Goal: Browse casually: Explore the website without a specific task or goal

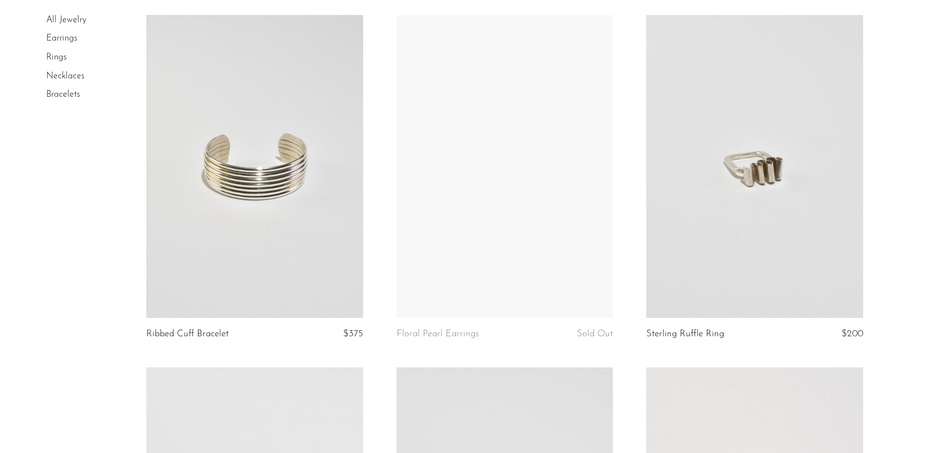
scroll to position [794, 0]
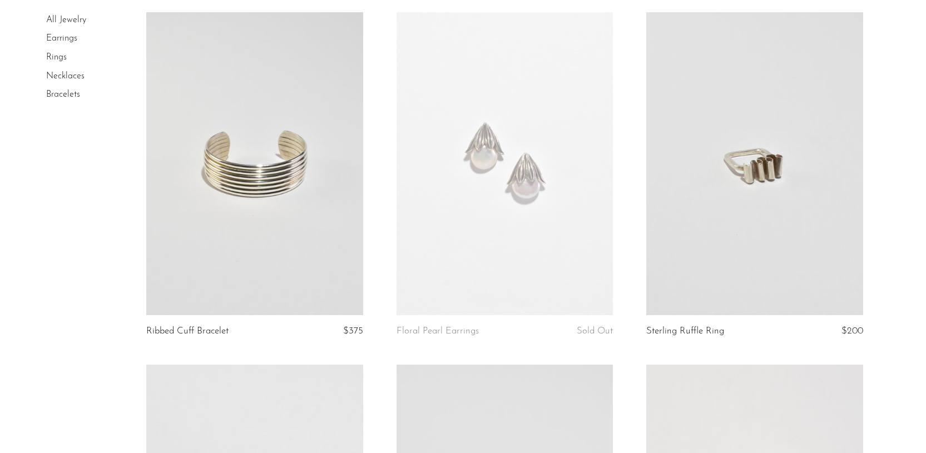
click at [518, 165] on link at bounding box center [504, 163] width 216 height 303
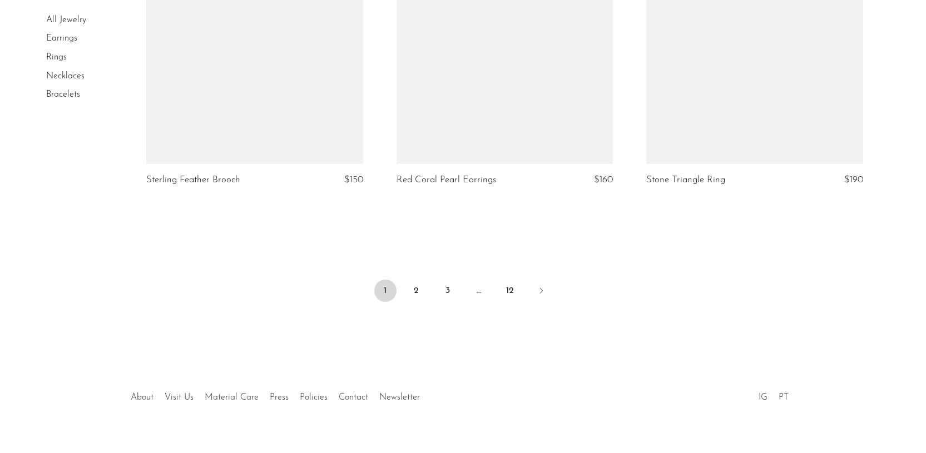
scroll to position [4156, 0]
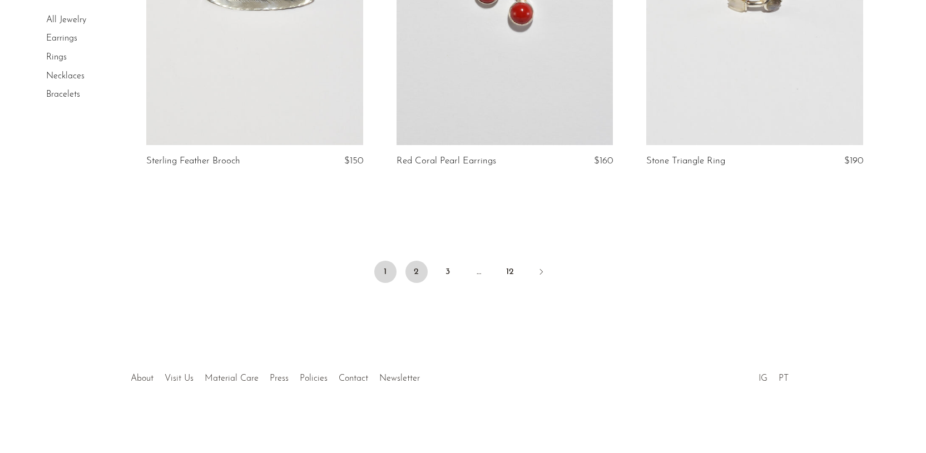
click at [416, 276] on link "2" at bounding box center [416, 272] width 22 height 22
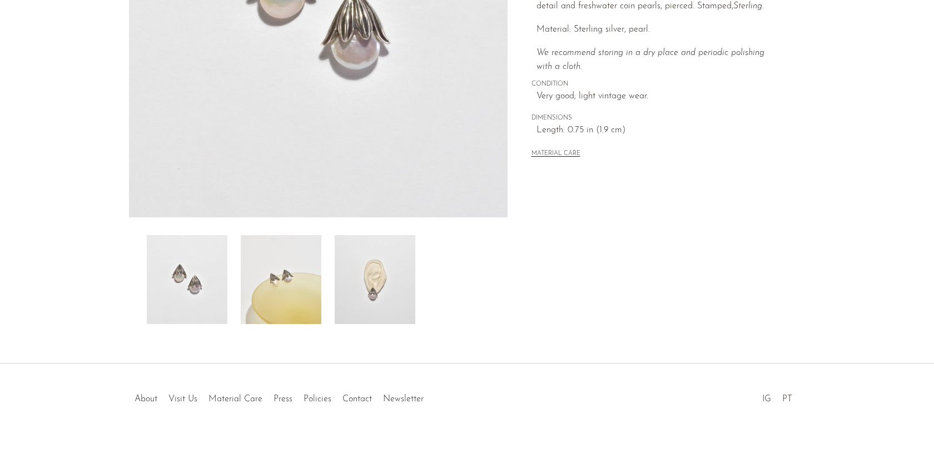
scroll to position [262, 0]
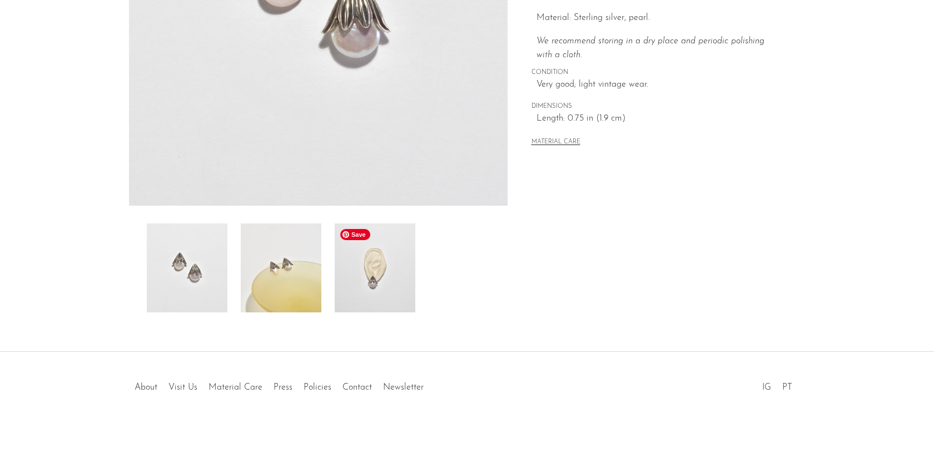
click at [356, 284] on img at bounding box center [375, 267] width 81 height 89
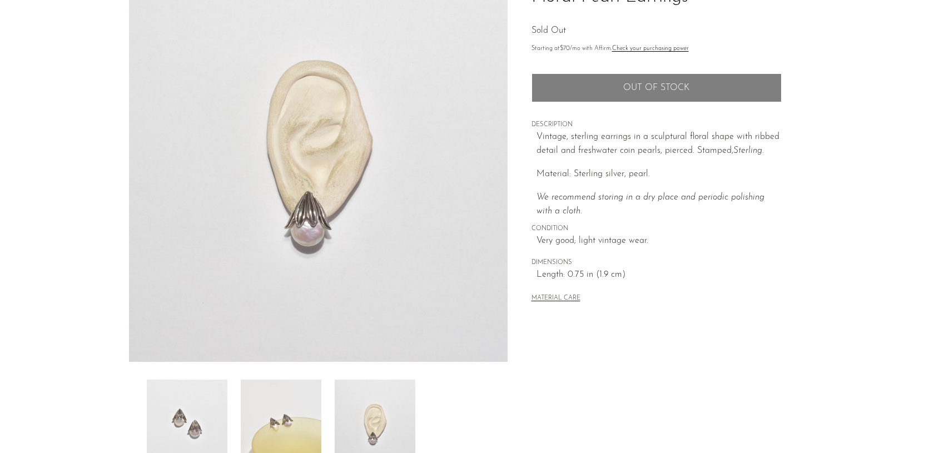
scroll to position [103, 0]
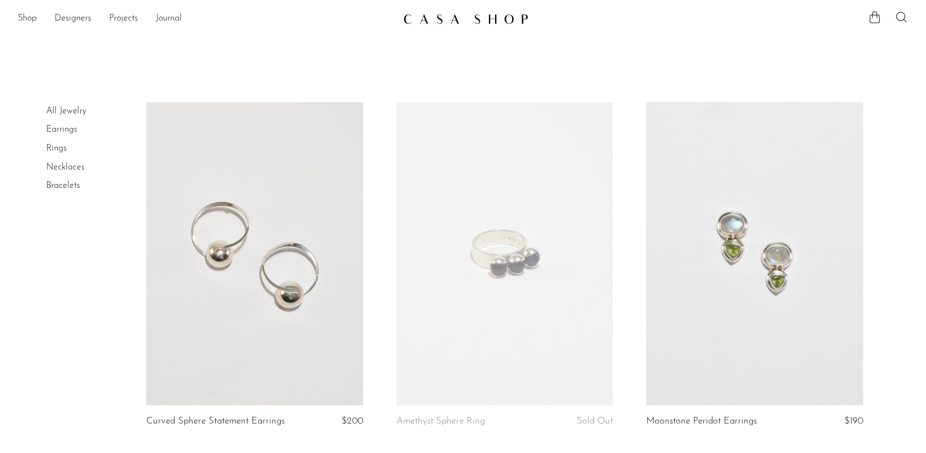
click at [719, 234] on link at bounding box center [754, 253] width 216 height 303
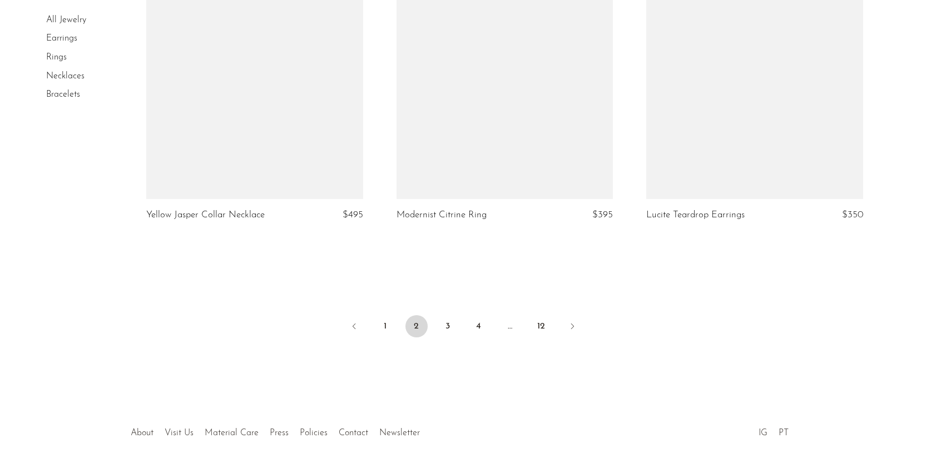
scroll to position [4093, 0]
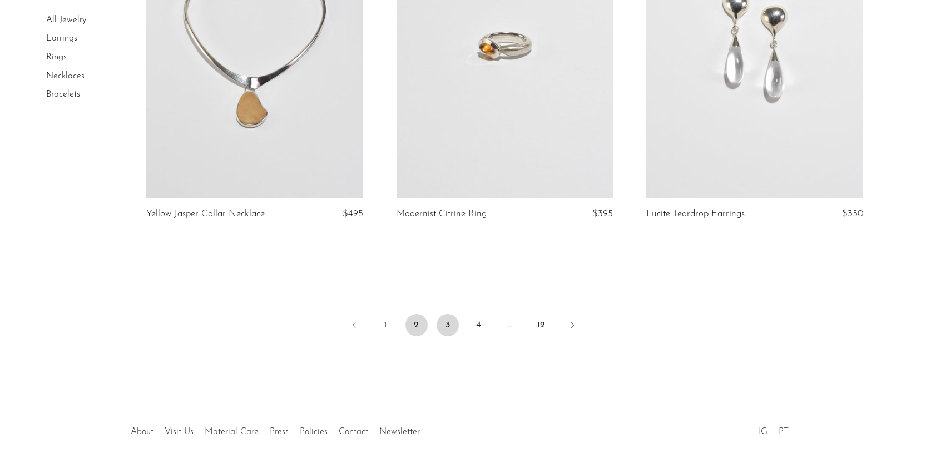
click at [449, 323] on link "3" at bounding box center [447, 325] width 22 height 22
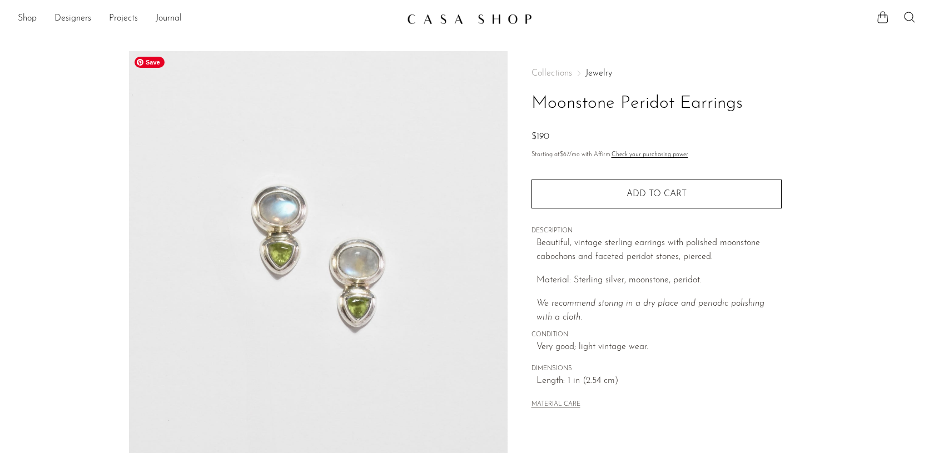
scroll to position [271, 0]
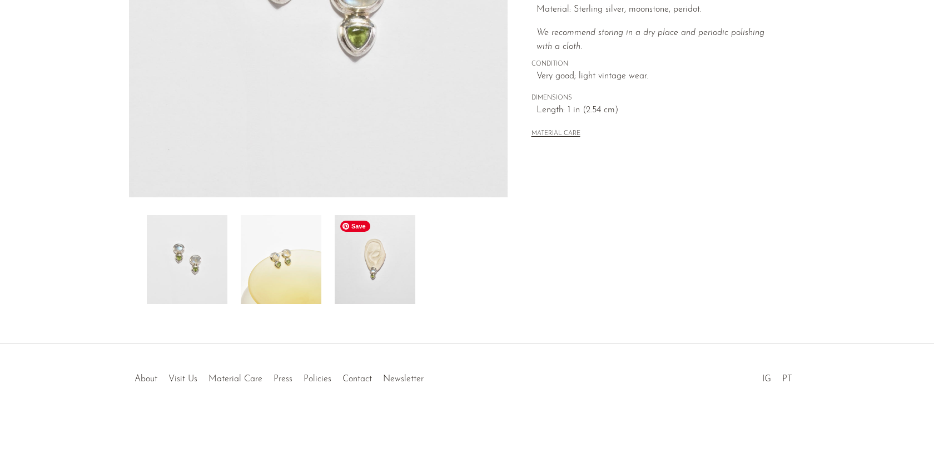
click at [367, 274] on img at bounding box center [375, 259] width 81 height 89
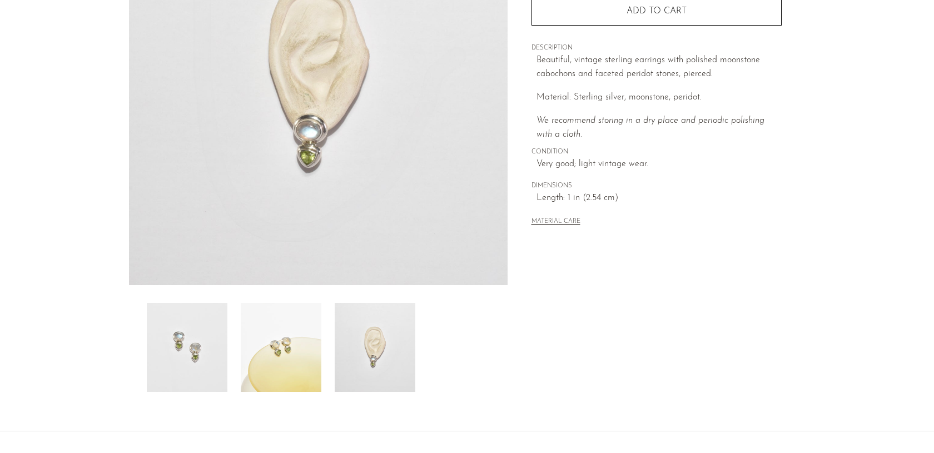
scroll to position [182, 0]
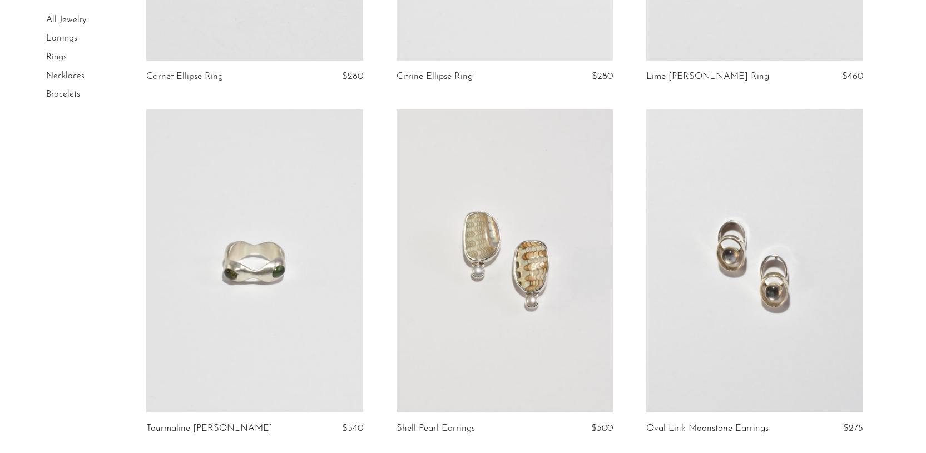
scroll to position [707, 0]
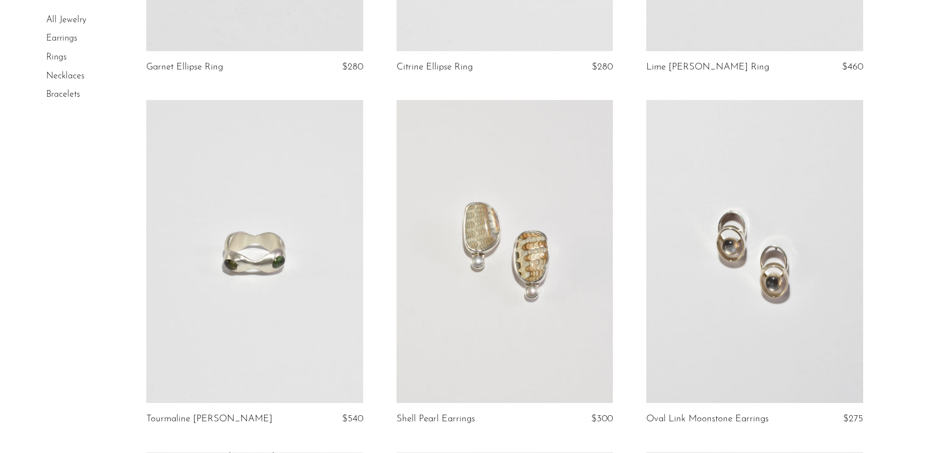
click at [749, 271] on link at bounding box center [754, 251] width 216 height 303
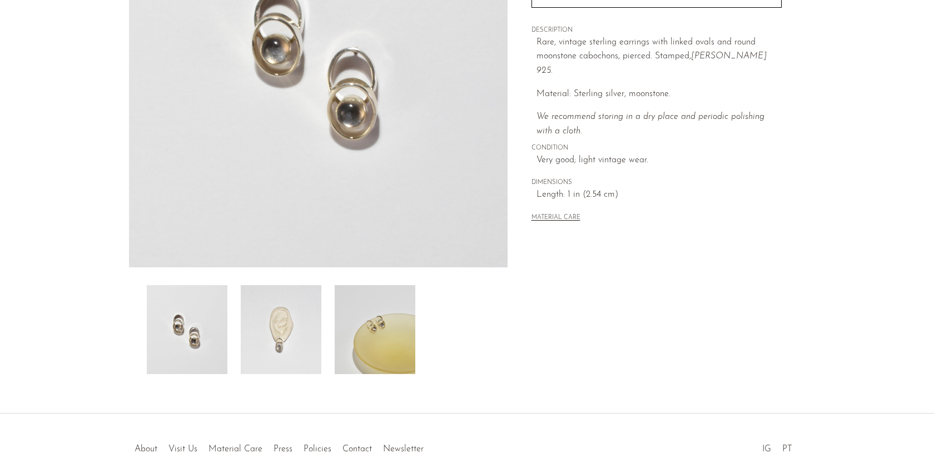
scroll to position [271, 0]
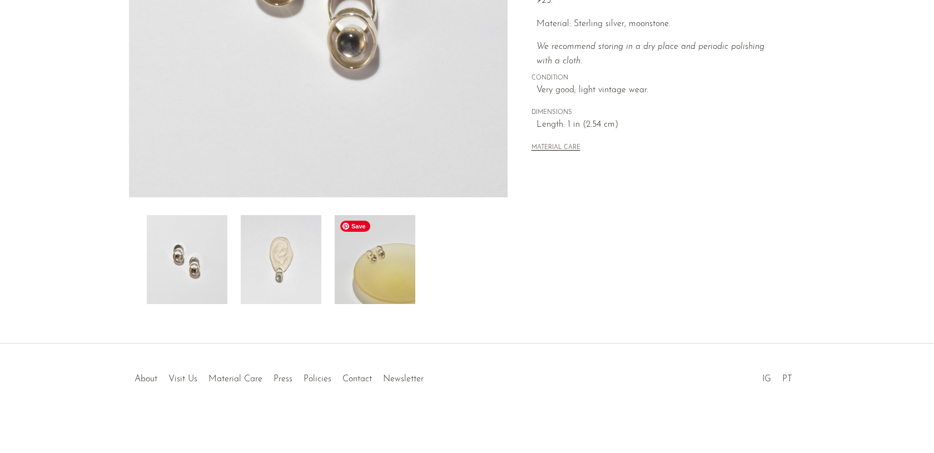
click at [381, 270] on img at bounding box center [375, 259] width 81 height 89
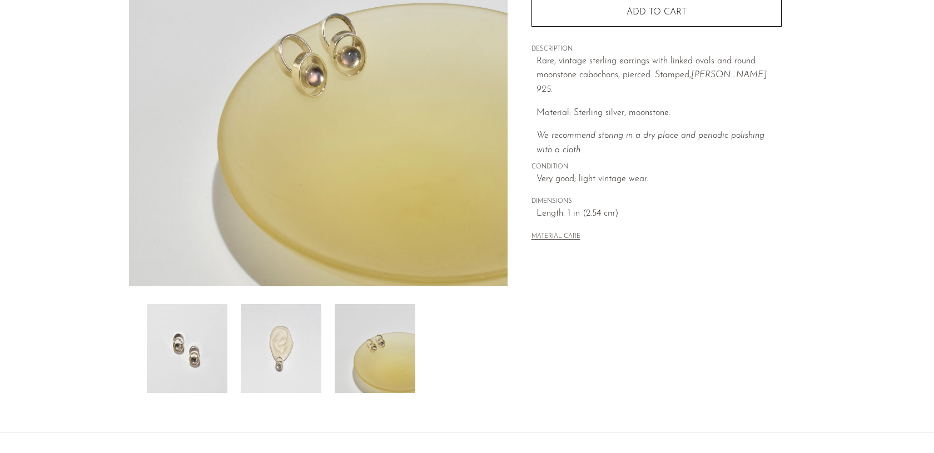
scroll to position [181, 0]
click at [283, 391] on img at bounding box center [281, 349] width 81 height 89
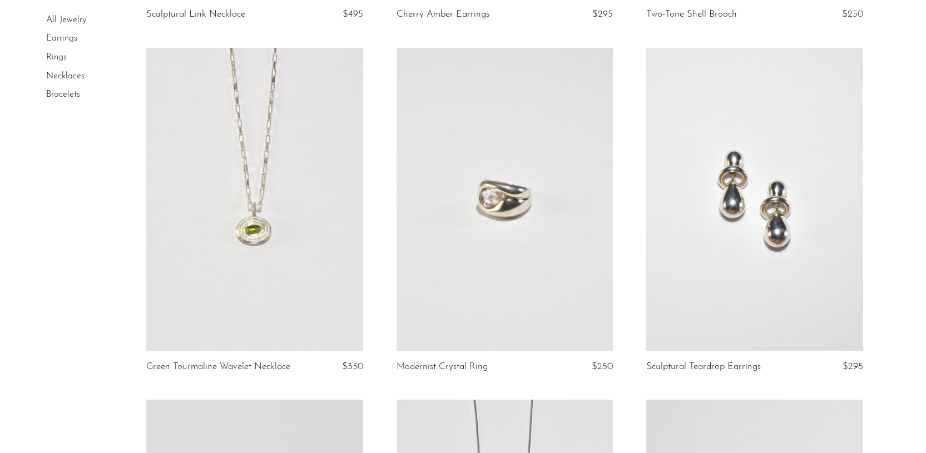
scroll to position [1830, 0]
click at [124, 184] on div "All Jewelry Earrings Rings Necklaces Bracelets" at bounding box center [462, 404] width 833 height 4265
click at [292, 244] on link at bounding box center [254, 197] width 216 height 303
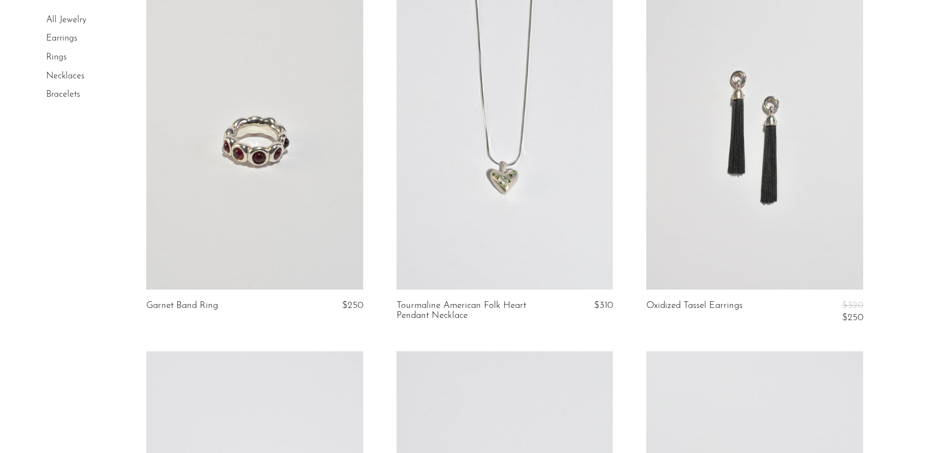
scroll to position [2241, 0]
click at [773, 111] on link at bounding box center [754, 139] width 216 height 303
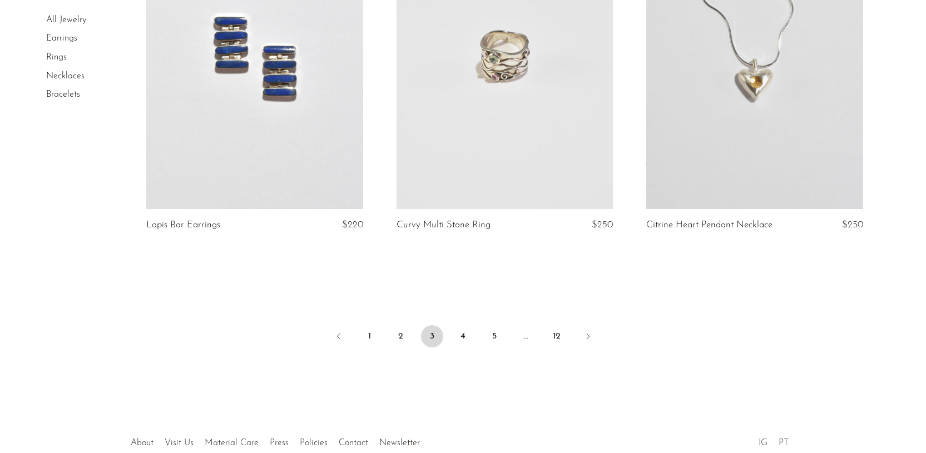
scroll to position [4112, 0]
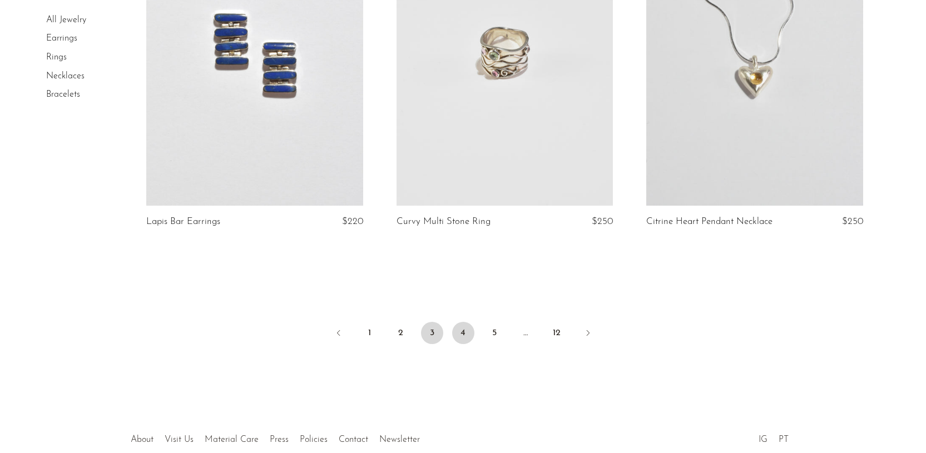
click at [462, 335] on link "4" at bounding box center [463, 333] width 22 height 22
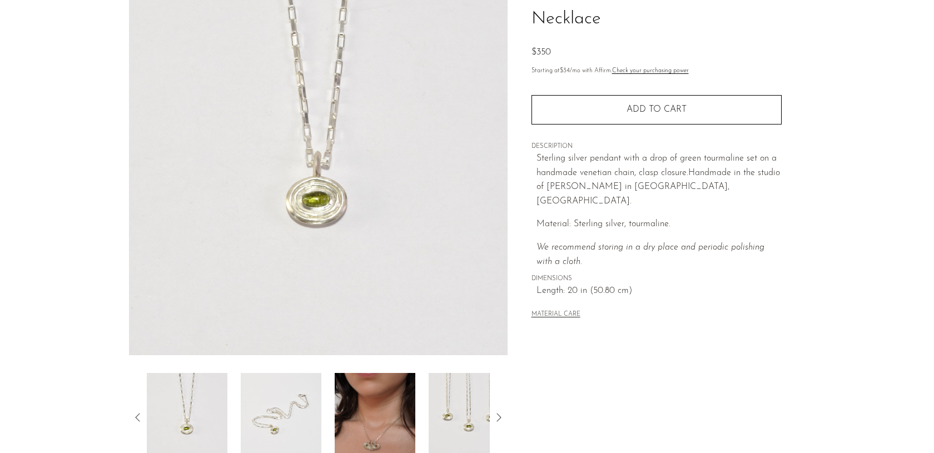
scroll to position [271, 0]
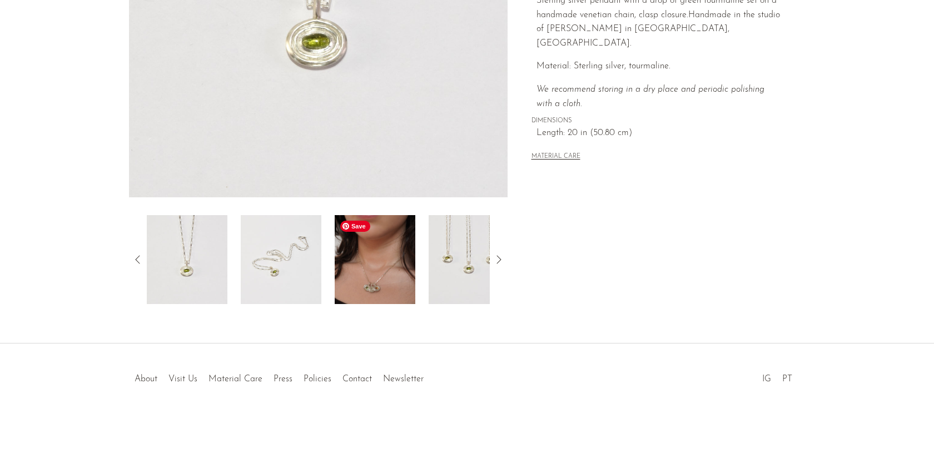
click at [352, 277] on img at bounding box center [375, 259] width 81 height 89
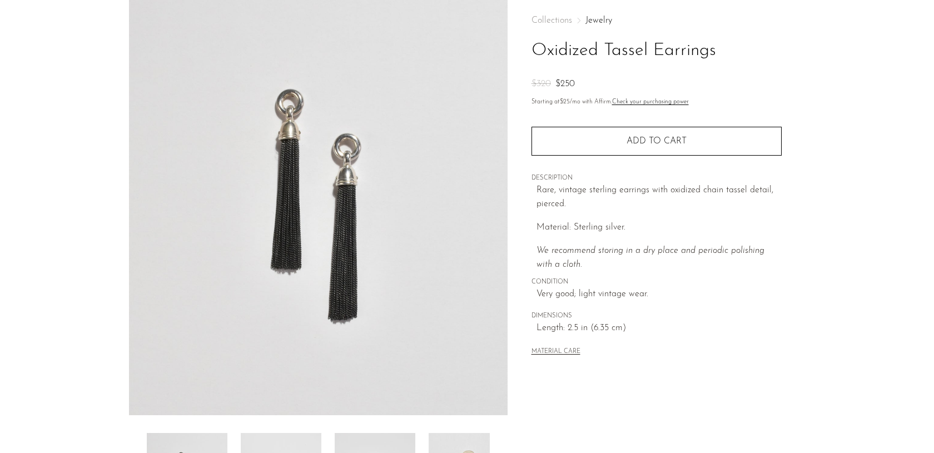
scroll to position [271, 0]
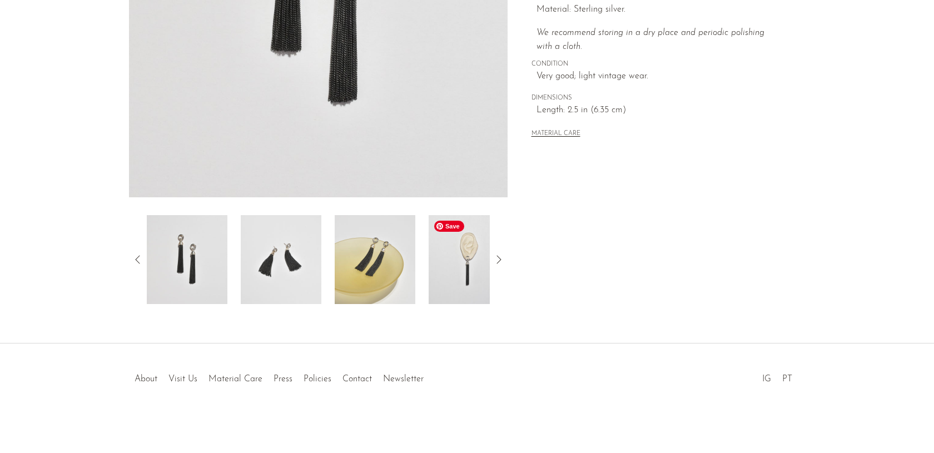
click at [453, 259] on img at bounding box center [469, 259] width 81 height 89
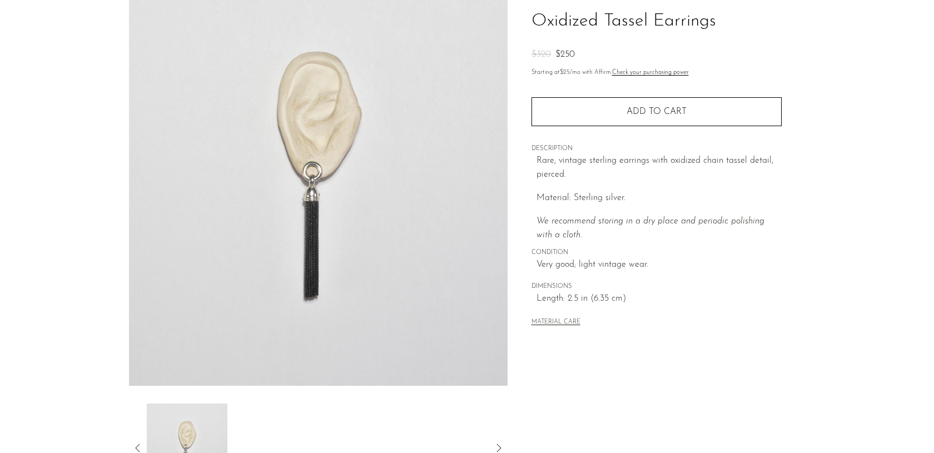
scroll to position [78, 0]
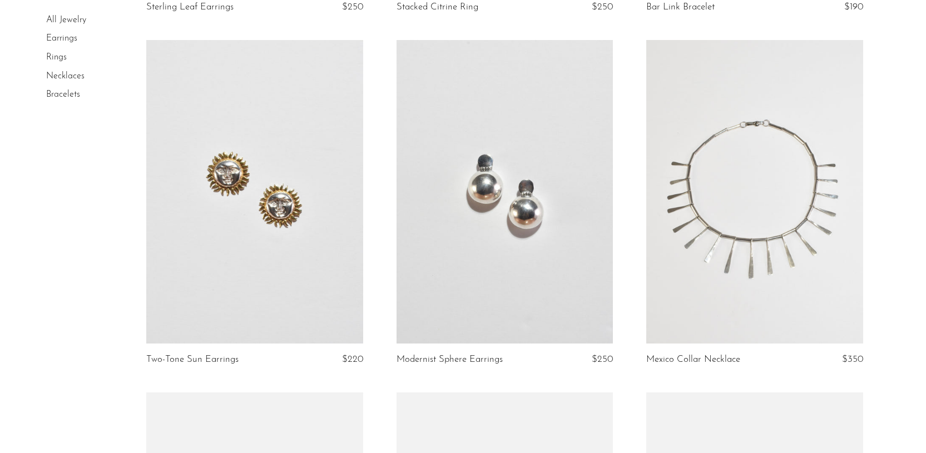
scroll to position [415, 0]
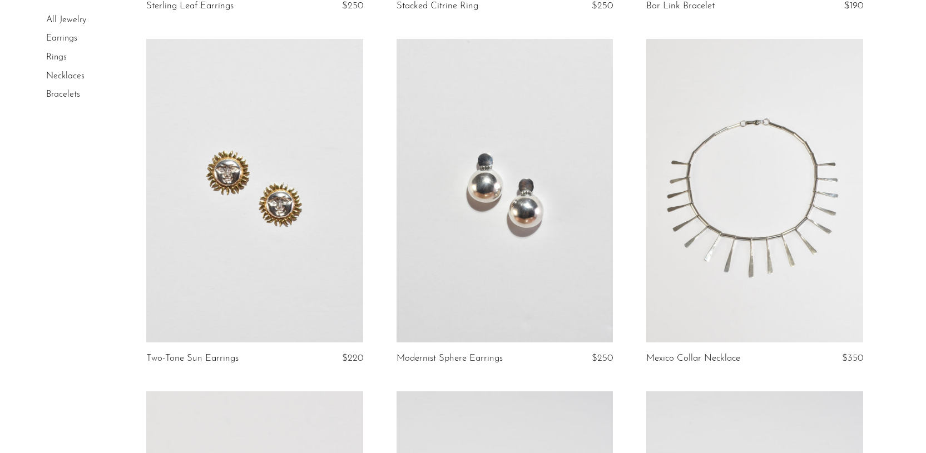
click at [524, 182] on link at bounding box center [504, 190] width 216 height 303
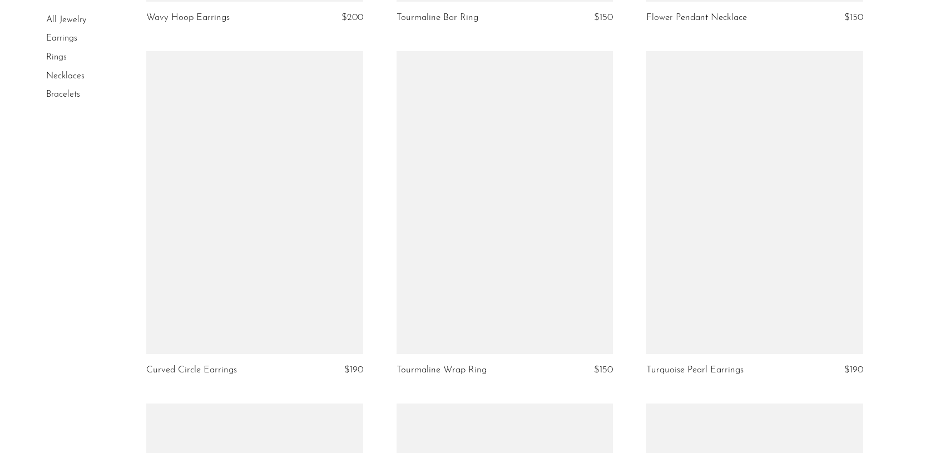
scroll to position [3580, 0]
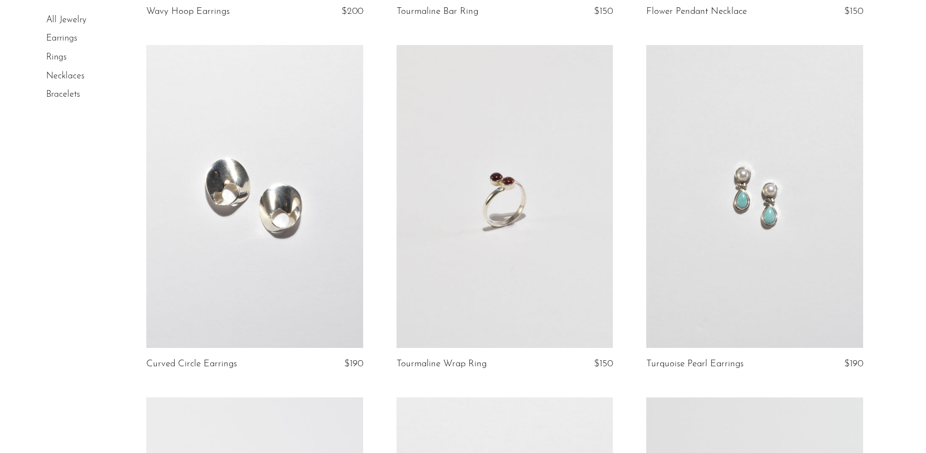
click at [750, 183] on link at bounding box center [754, 196] width 216 height 303
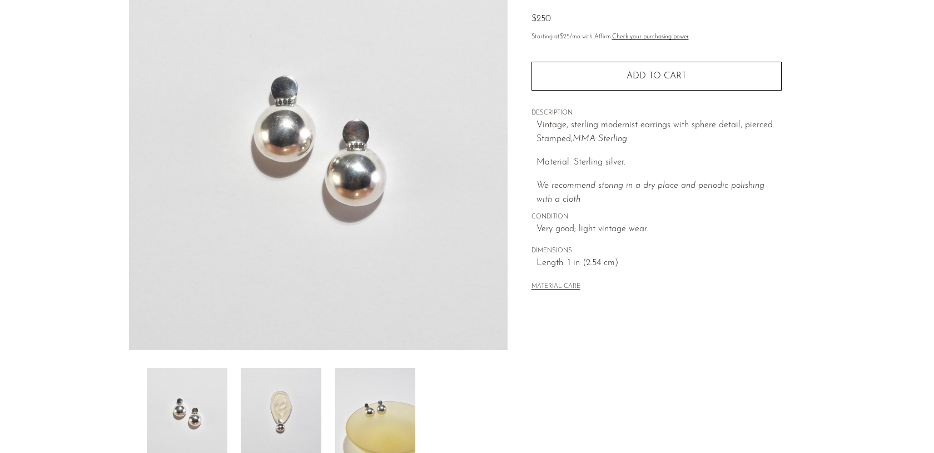
scroll to position [271, 0]
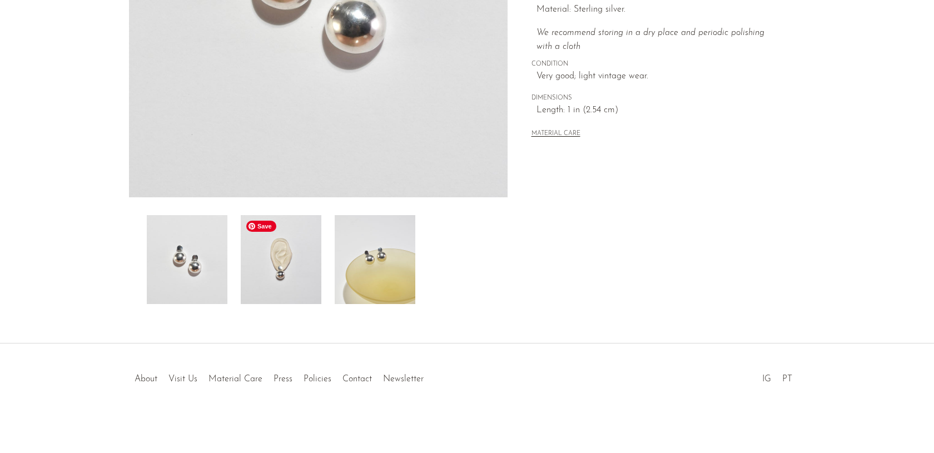
click at [276, 253] on img at bounding box center [281, 259] width 81 height 89
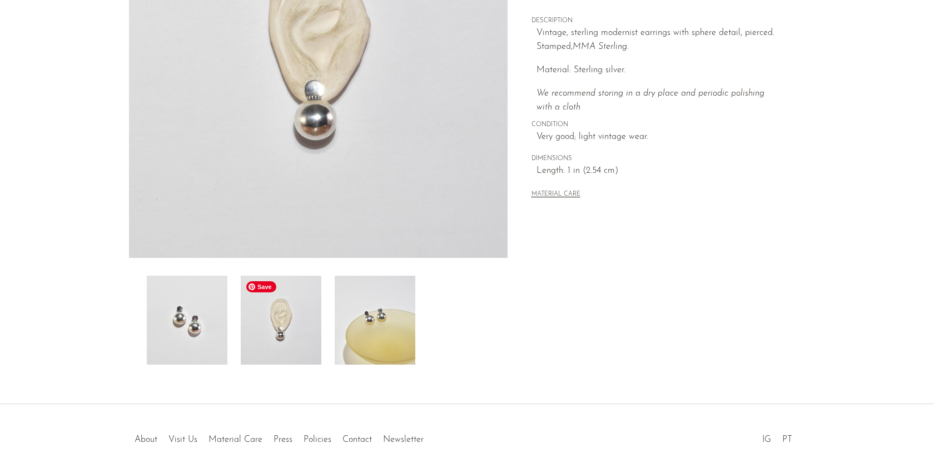
scroll to position [201, 0]
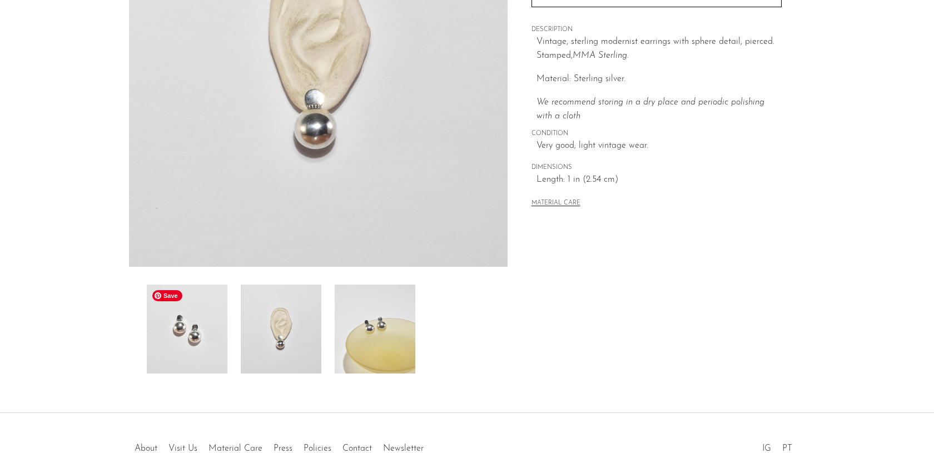
click at [190, 302] on img at bounding box center [187, 329] width 81 height 89
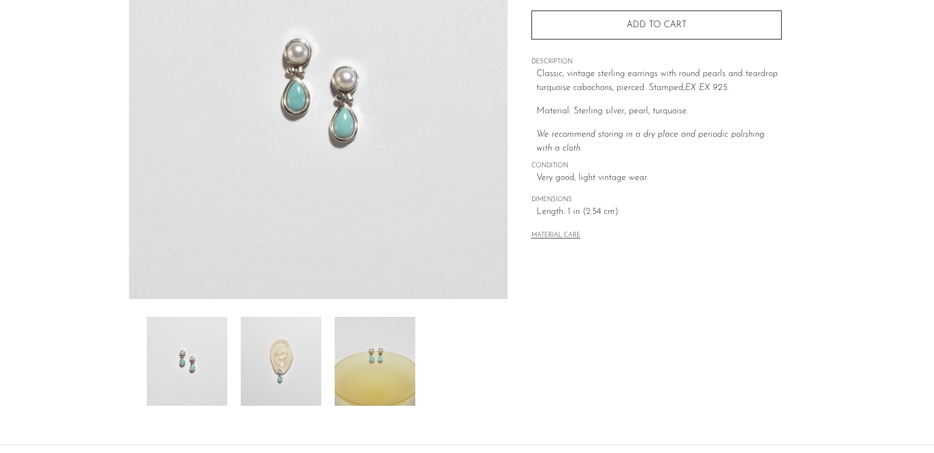
scroll to position [271, 0]
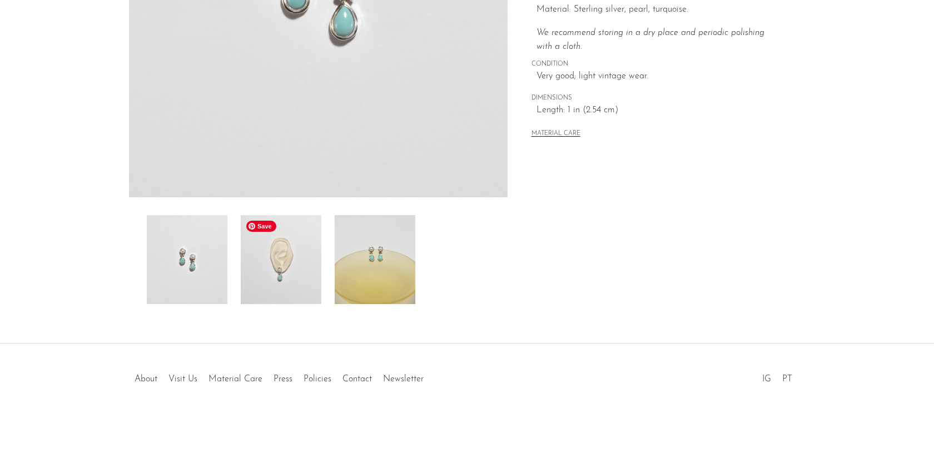
click at [289, 265] on img at bounding box center [281, 259] width 81 height 89
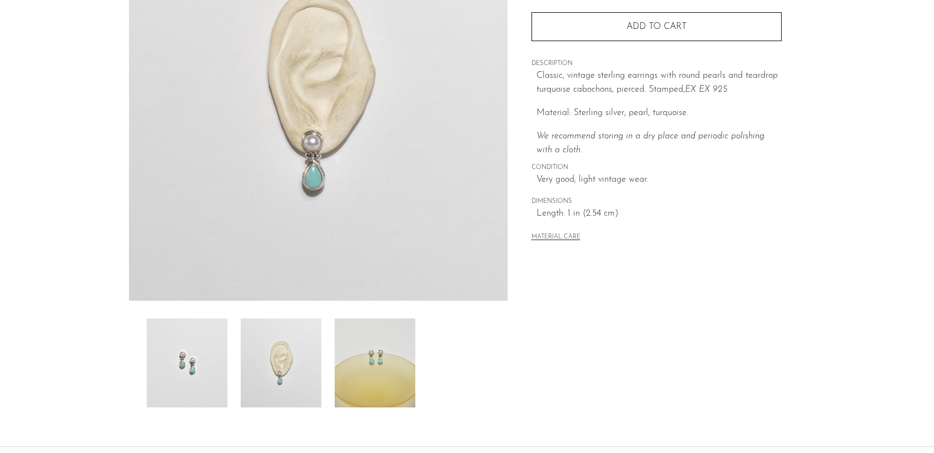
scroll to position [164, 0]
